Goal: Book appointment/travel/reservation

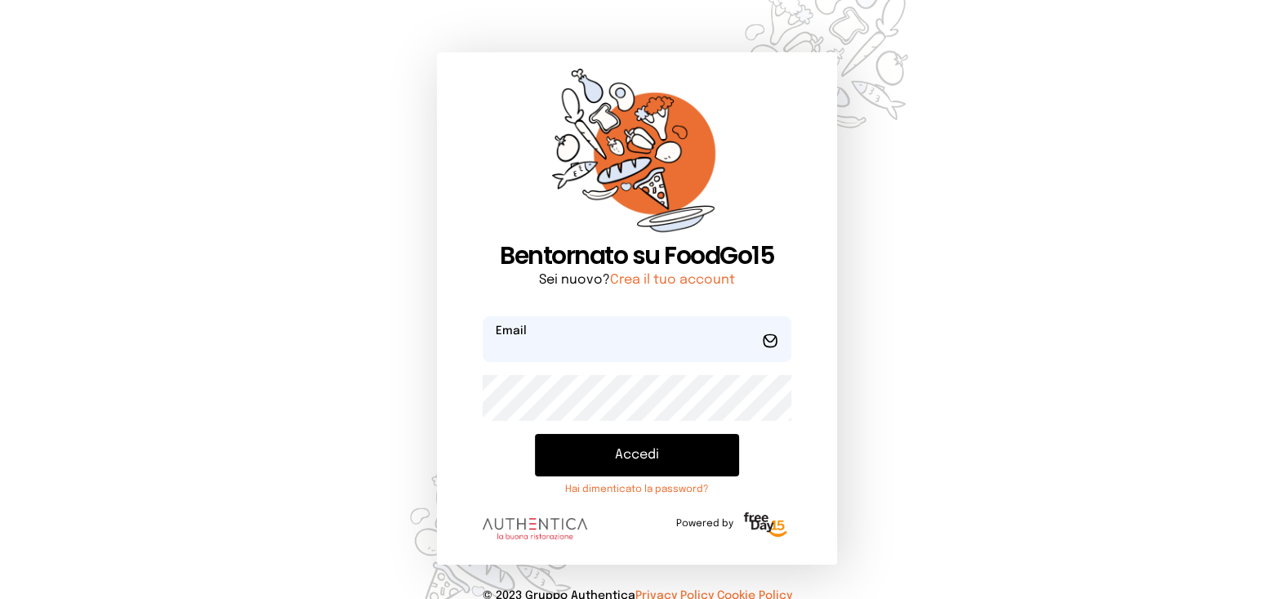
type input "**********"
click at [619, 464] on button "Accedi" at bounding box center [637, 455] width 204 height 42
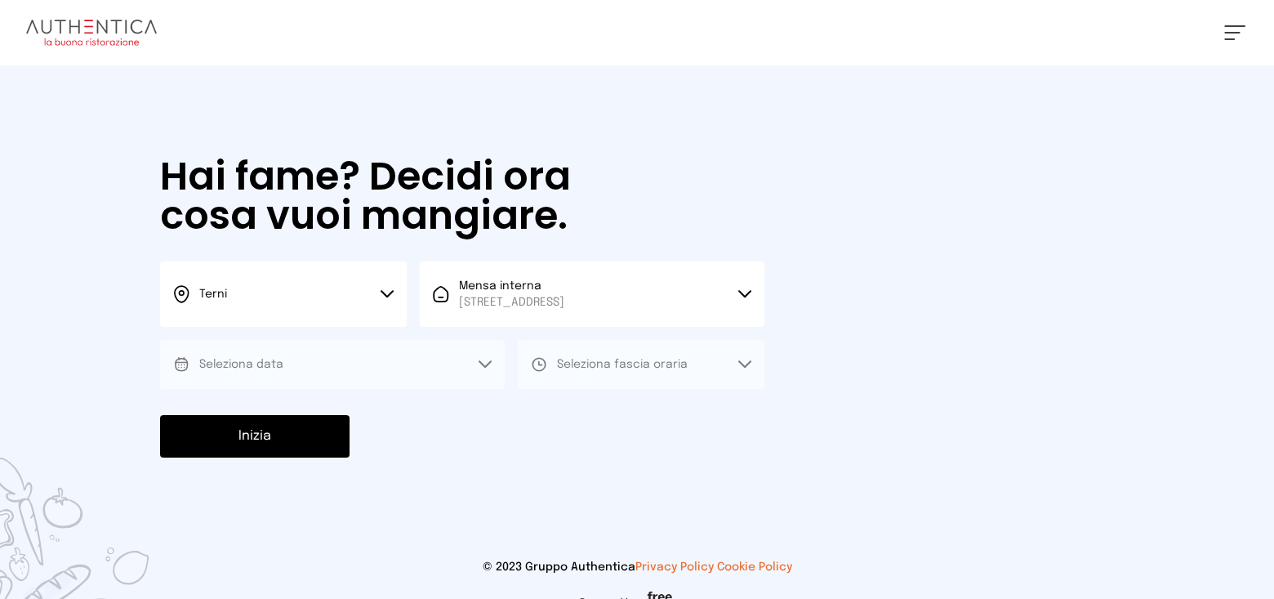
click at [336, 291] on button "Terni" at bounding box center [283, 293] width 247 height 65
click at [286, 346] on li "Terni" at bounding box center [283, 349] width 247 height 44
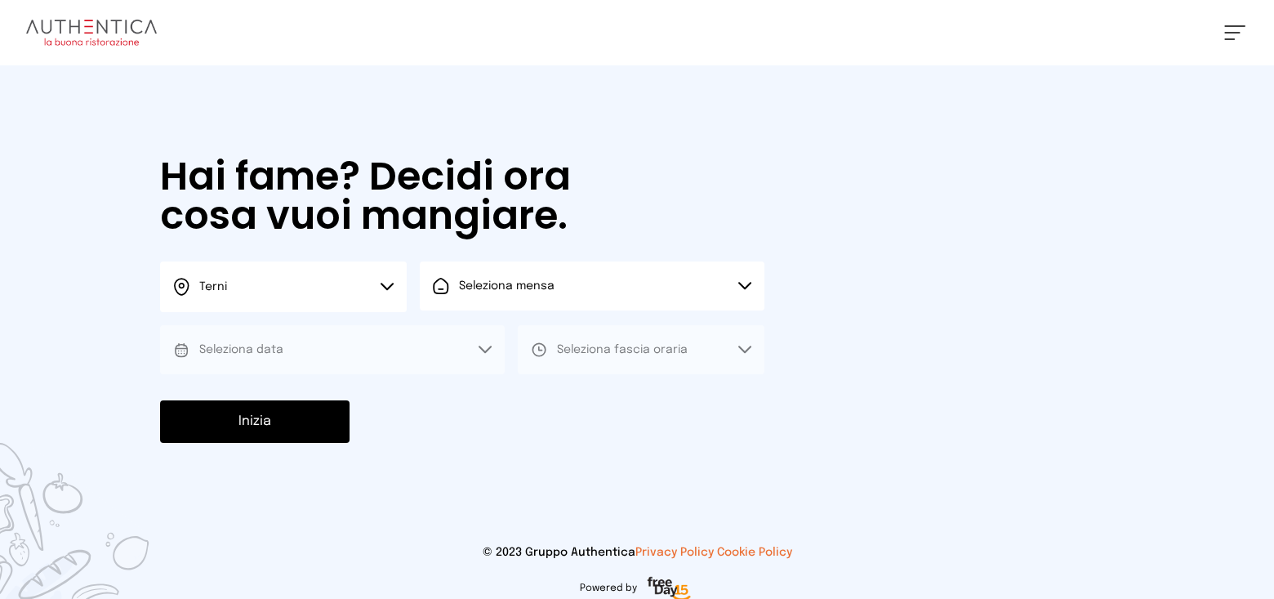
click at [488, 286] on span "Seleziona mensa" at bounding box center [507, 285] width 96 height 11
click at [491, 332] on span "Mensa interna" at bounding box center [511, 331] width 105 height 16
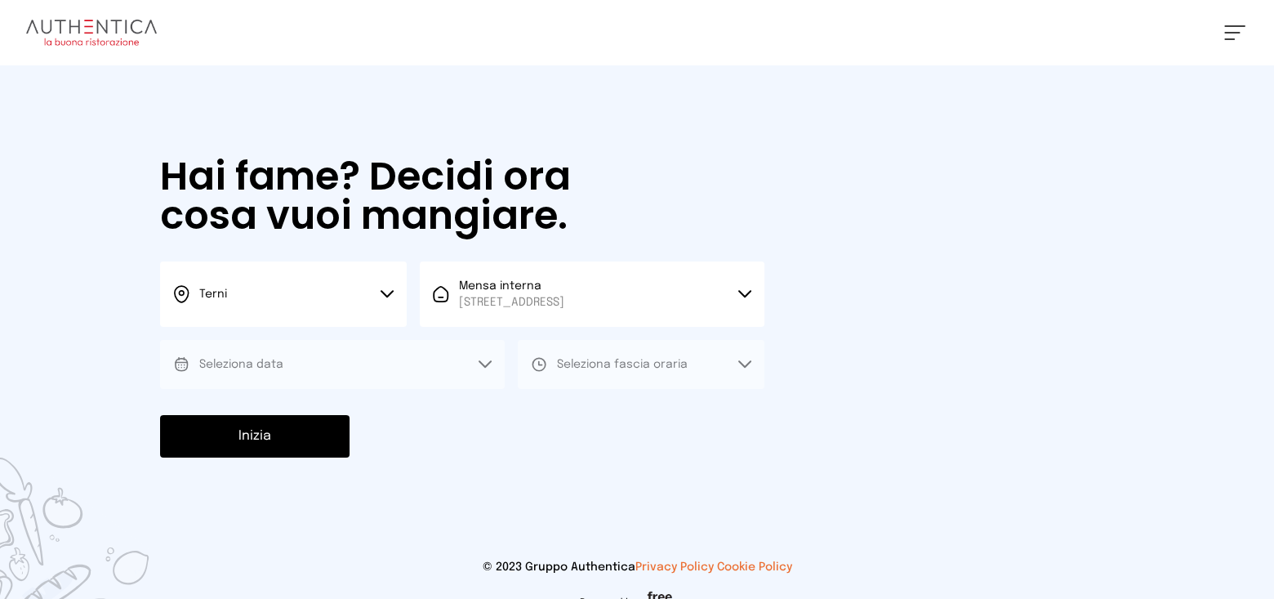
click at [309, 364] on button "Seleziona data" at bounding box center [332, 364] width 345 height 49
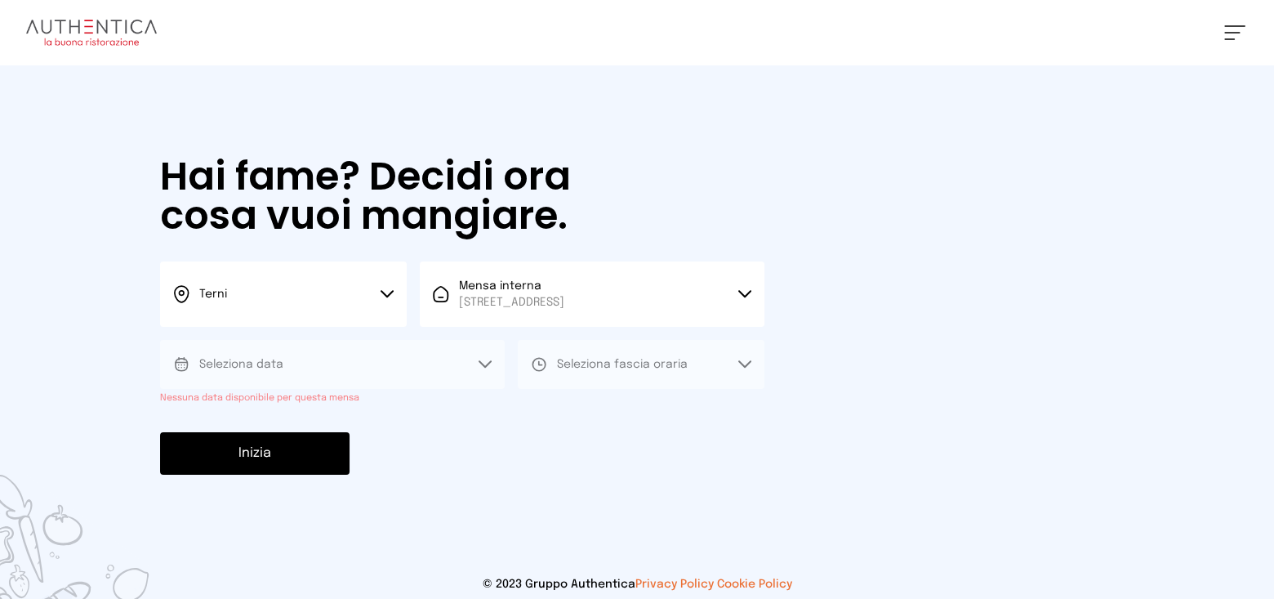
click at [326, 368] on button "Seleziona data" at bounding box center [332, 364] width 345 height 49
click at [327, 368] on button "Seleziona data" at bounding box center [332, 364] width 345 height 49
